Goal: Task Accomplishment & Management: Complete application form

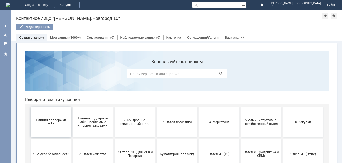
click at [53, 119] on span "1 линия поддержки МБК" at bounding box center [50, 122] width 37 height 8
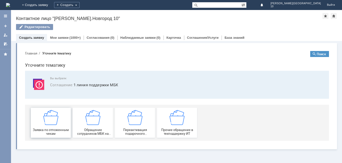
click at [44, 117] on img at bounding box center [50, 117] width 15 height 15
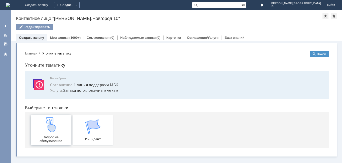
click at [51, 127] on img at bounding box center [50, 124] width 15 height 15
click at [62, 38] on link "Мои заявки" at bounding box center [59, 38] width 19 height 4
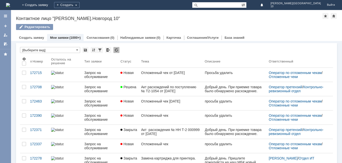
click at [153, 119] on link "Отложенный чек" at bounding box center [171, 118] width 64 height 14
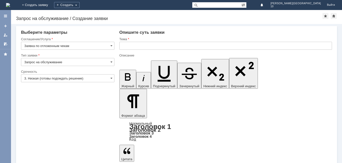
click at [135, 51] on div at bounding box center [225, 52] width 212 height 4
click at [136, 48] on input "text" at bounding box center [225, 46] width 212 height 8
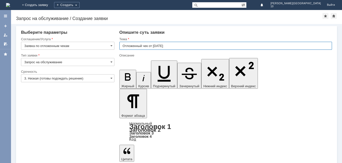
type input "Отложенный чек от [DATE]"
click at [89, 64] on input "Запрос на обслуживание" at bounding box center [67, 62] width 93 height 8
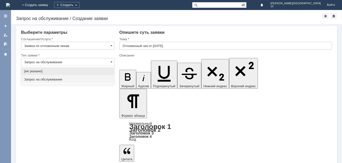
click at [79, 78] on span "Запрос на обслуживание" at bounding box center [67, 80] width 87 height 4
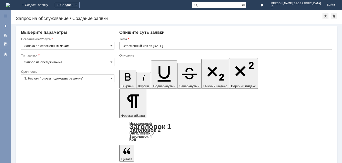
type input "Запрос на обслуживание"
click at [89, 78] on input "3. Низкая (готовы подождать решение)" at bounding box center [67, 78] width 93 height 8
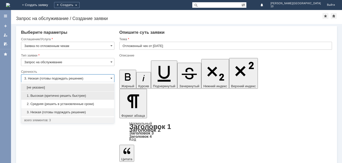
click at [83, 96] on span "1. Высокая (критично решить быстрее)" at bounding box center [67, 96] width 87 height 4
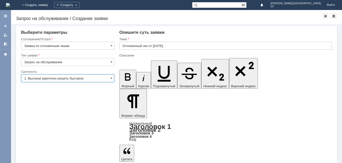
type input "1. Высокая (критично решить быстрее)"
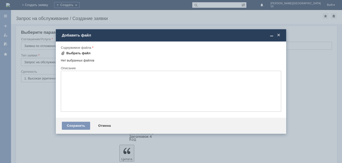
click at [78, 54] on div "Выбрать файл" at bounding box center [78, 53] width 24 height 4
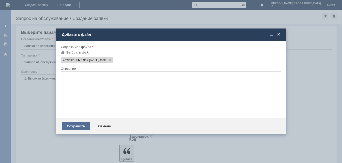
drag, startPoint x: 84, startPoint y: 127, endPoint x: 107, endPoint y: 124, distance: 22.8
click at [85, 127] on div "Сохранить" at bounding box center [76, 126] width 28 height 8
